Goal: Use online tool/utility: Use online tool/utility

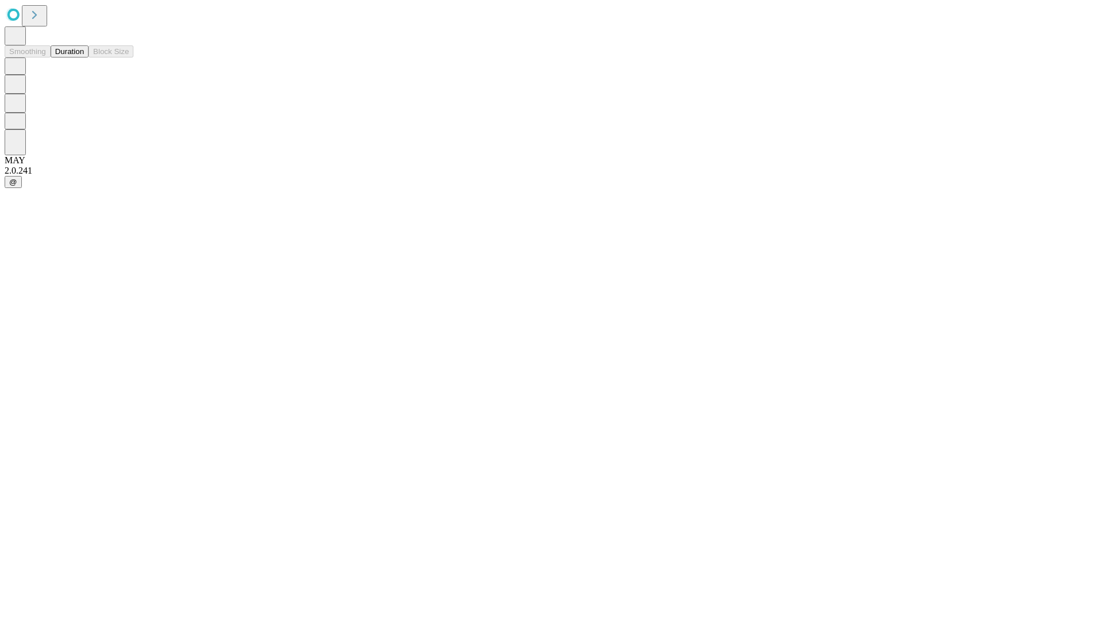
click at [84, 57] on button "Duration" at bounding box center [70, 51] width 38 height 12
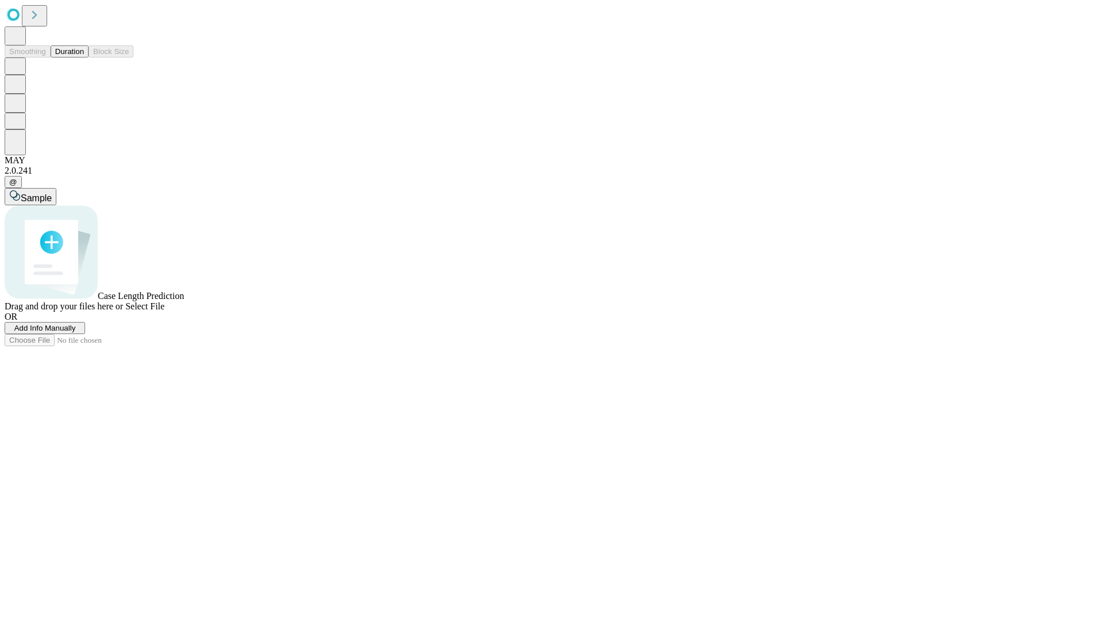
click at [164, 311] on span "Select File" at bounding box center [144, 306] width 39 height 10
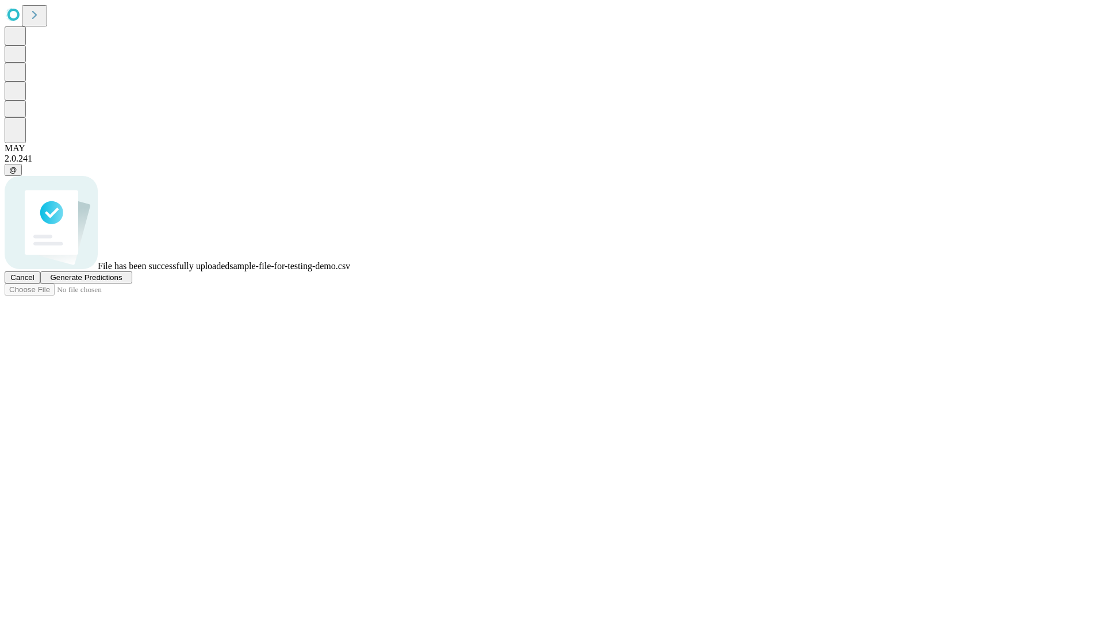
click at [122, 282] on span "Generate Predictions" at bounding box center [86, 277] width 72 height 9
